Goal: Complete application form: Complete application form

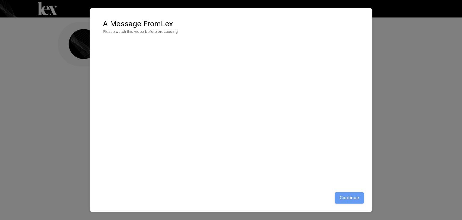
click at [351, 196] on button "Continue" at bounding box center [349, 197] width 29 height 11
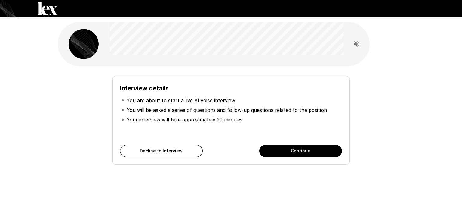
click at [354, 43] on icon "Read questions aloud" at bounding box center [356, 43] width 5 height 5
click at [333, 84] on h6 "Interview details" at bounding box center [231, 88] width 222 height 10
click at [295, 156] on button "Continue" at bounding box center [300, 151] width 83 height 12
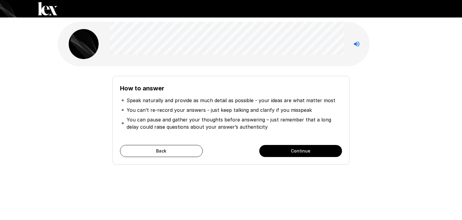
click at [292, 147] on button "Continue" at bounding box center [300, 151] width 83 height 12
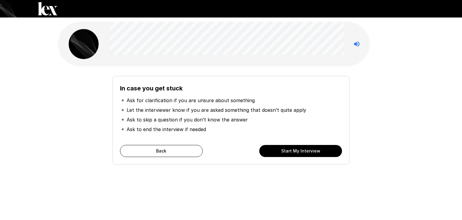
click at [276, 152] on button "Start My Interview" at bounding box center [300, 151] width 83 height 12
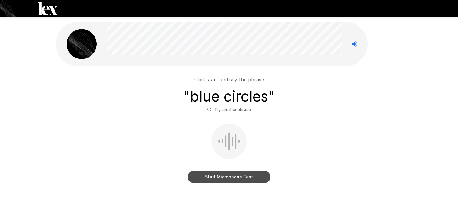
click at [230, 175] on button "Start Microphone Test" at bounding box center [228, 177] width 83 height 12
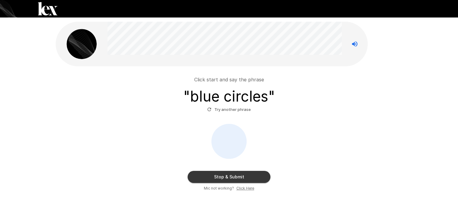
click at [219, 178] on button "Stop & Submit" at bounding box center [228, 177] width 83 height 12
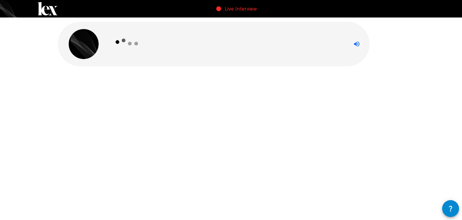
click at [242, 111] on div at bounding box center [231, 57] width 361 height 114
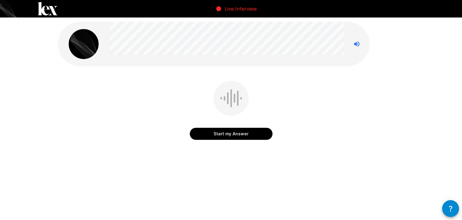
click at [258, 131] on button "Start my Answer" at bounding box center [231, 134] width 83 height 12
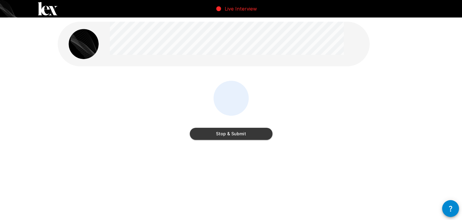
click at [258, 131] on button "Stop & Submit" at bounding box center [231, 134] width 83 height 12
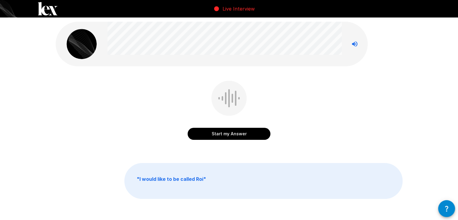
click at [260, 130] on button "Start my Answer" at bounding box center [228, 134] width 83 height 12
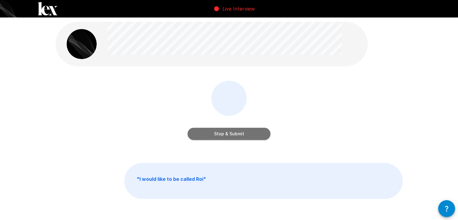
click at [258, 129] on button "Stop & Submit" at bounding box center [228, 134] width 83 height 12
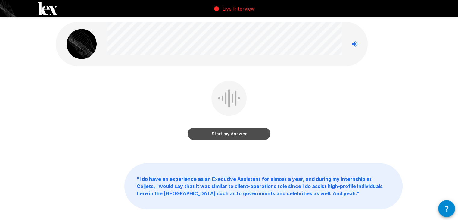
click at [256, 131] on button "Start my Answer" at bounding box center [228, 134] width 83 height 12
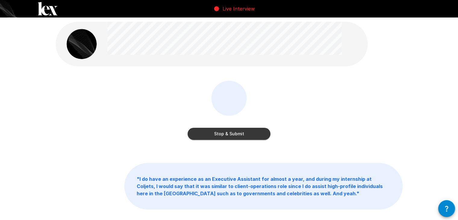
click at [255, 130] on button "Stop & Submit" at bounding box center [228, 134] width 83 height 12
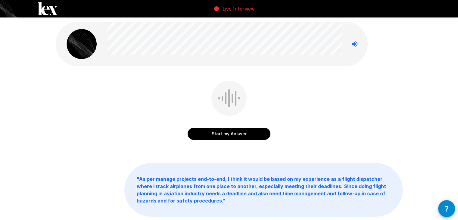
click at [255, 130] on button "Start my Answer" at bounding box center [228, 134] width 83 height 12
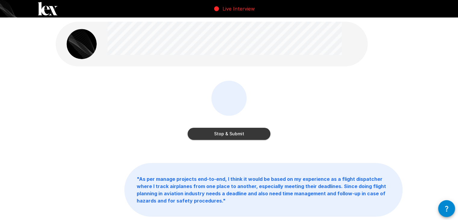
click at [255, 130] on button "Stop & Submit" at bounding box center [228, 134] width 83 height 12
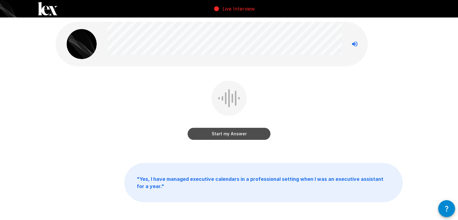
click at [255, 129] on button "Start my Answer" at bounding box center [228, 134] width 83 height 12
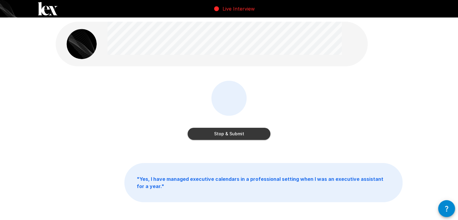
click at [255, 129] on button "Stop & Submit" at bounding box center [228, 134] width 83 height 12
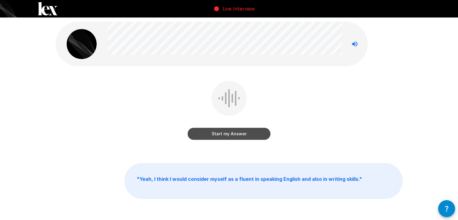
click at [255, 129] on button "Start my Answer" at bounding box center [228, 134] width 83 height 12
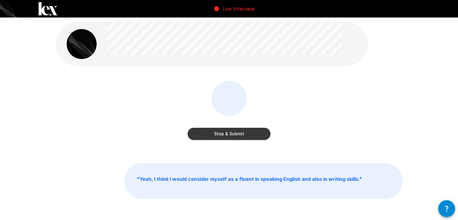
click at [255, 129] on button "Stop & Submit" at bounding box center [228, 134] width 83 height 12
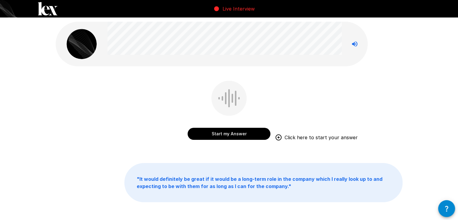
click at [254, 131] on button "Start my Answer" at bounding box center [228, 134] width 83 height 12
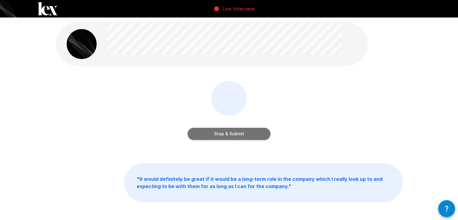
click at [237, 137] on button "Stop & Submit" at bounding box center [228, 134] width 83 height 12
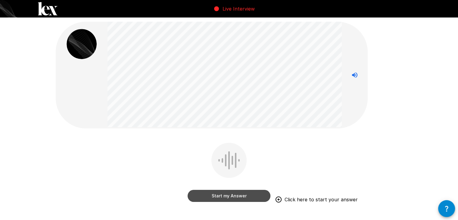
click at [242, 194] on button "Start my Answer" at bounding box center [228, 196] width 83 height 12
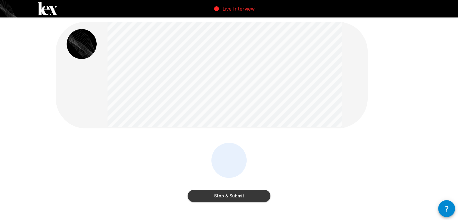
click at [254, 196] on button "Stop & Submit" at bounding box center [228, 196] width 83 height 12
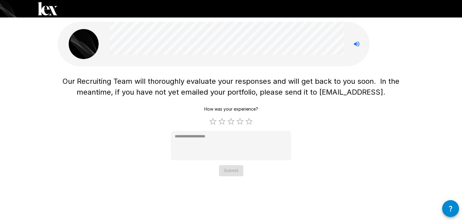
click at [237, 169] on div "How was your experience? 1 Star 2 Stars 3 Stars 4 Stars 5 Stars Empty * Submit" at bounding box center [231, 139] width 120 height 73
click at [243, 121] on label "4 Stars" at bounding box center [240, 121] width 9 height 9
click at [235, 177] on div "Our Recruiting Team will thoroughly evaluate your responses and will get back t…" at bounding box center [231, 94] width 361 height 189
type textarea "*"
click at [235, 174] on button "Submit" at bounding box center [231, 170] width 24 height 11
